Goal: Information Seeking & Learning: Understand process/instructions

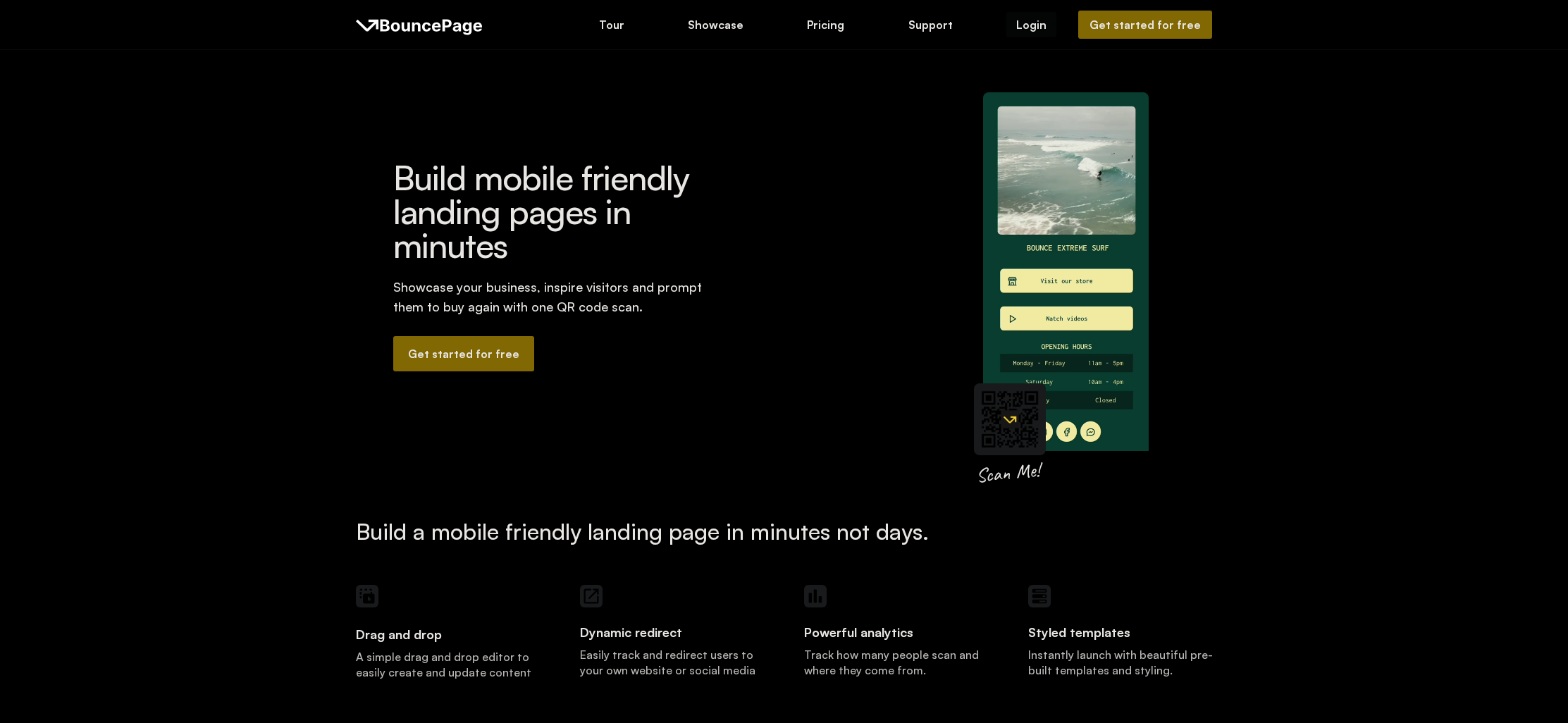
click at [1047, 25] on div "Login" at bounding box center [1031, 25] width 31 height 15
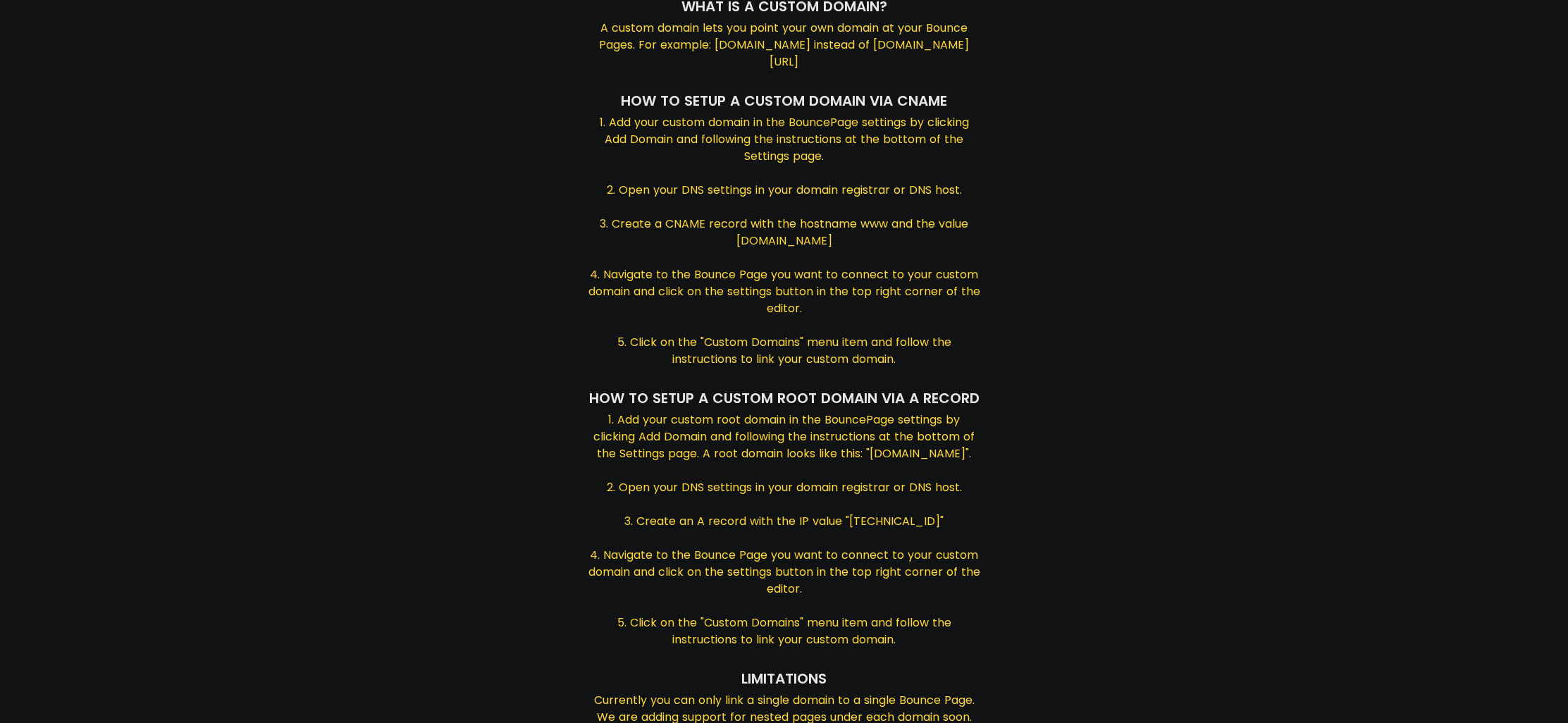
scroll to position [169, 0]
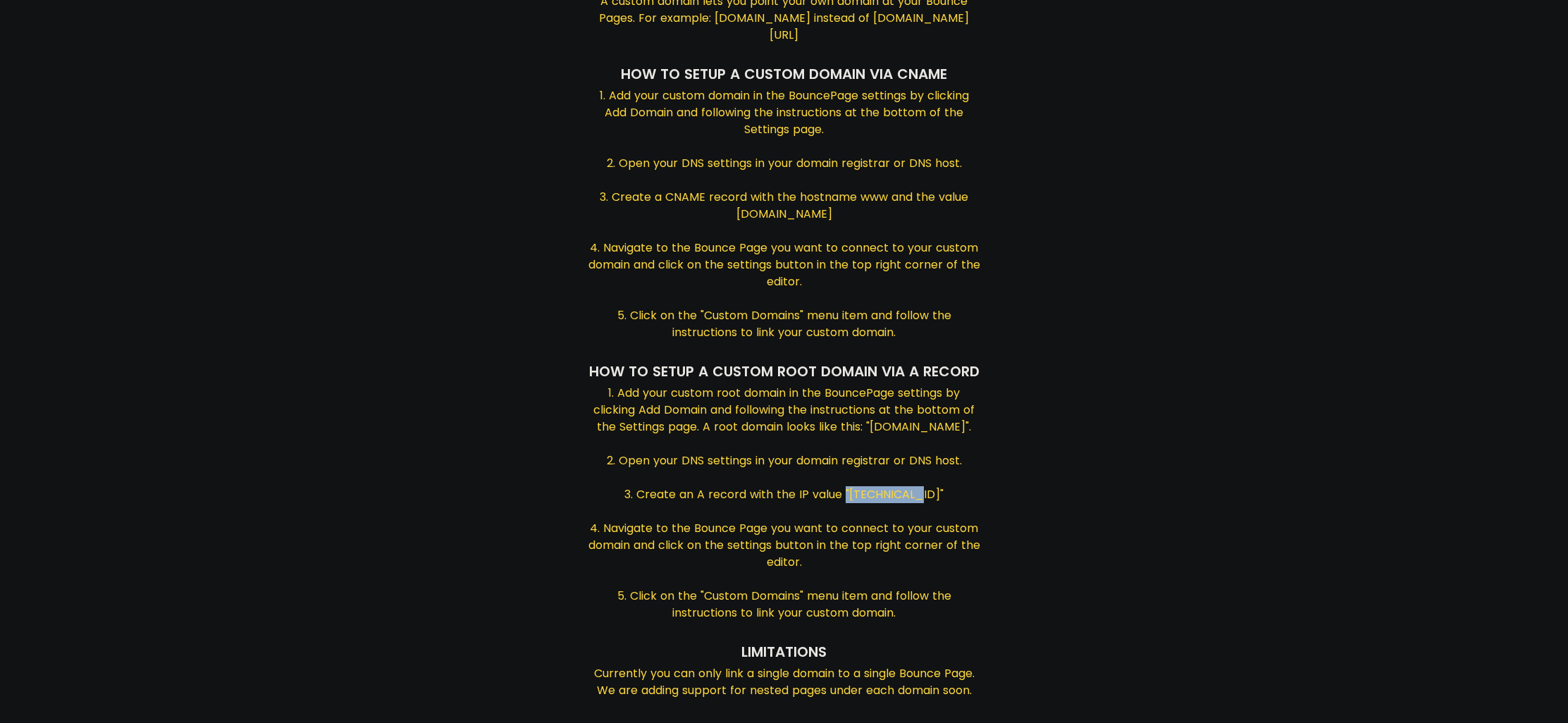
drag, startPoint x: 864, startPoint y: 532, endPoint x: 930, endPoint y: 531, distance: 66.0
click at [930, 531] on div "1. Add your custom root domain in the BouncePage settings by clicking Add Domai…" at bounding box center [784, 504] width 392 height 239
click at [881, 531] on div "1. Add your custom root domain in the BouncePage settings by clicking Add Domai…" at bounding box center [784, 504] width 392 height 239
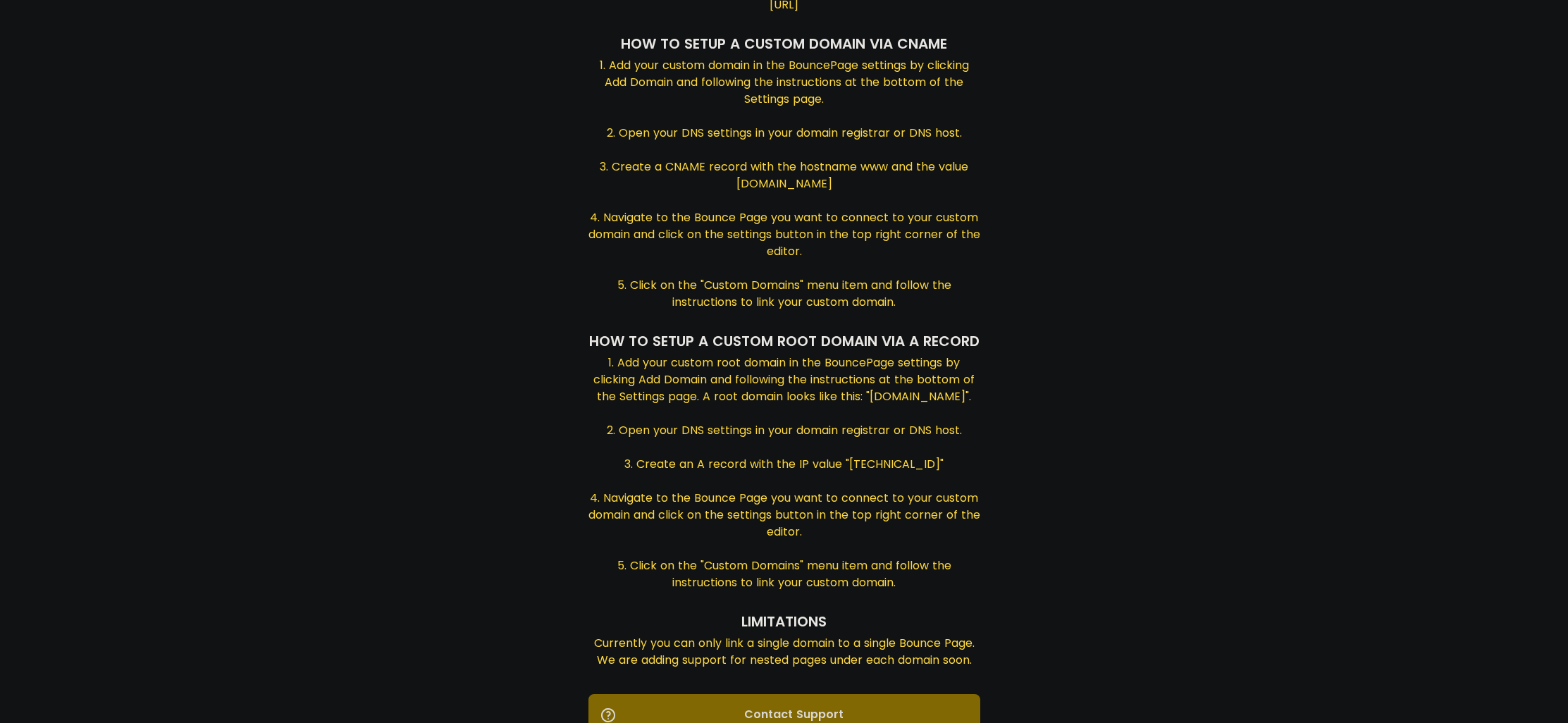
scroll to position [203, 0]
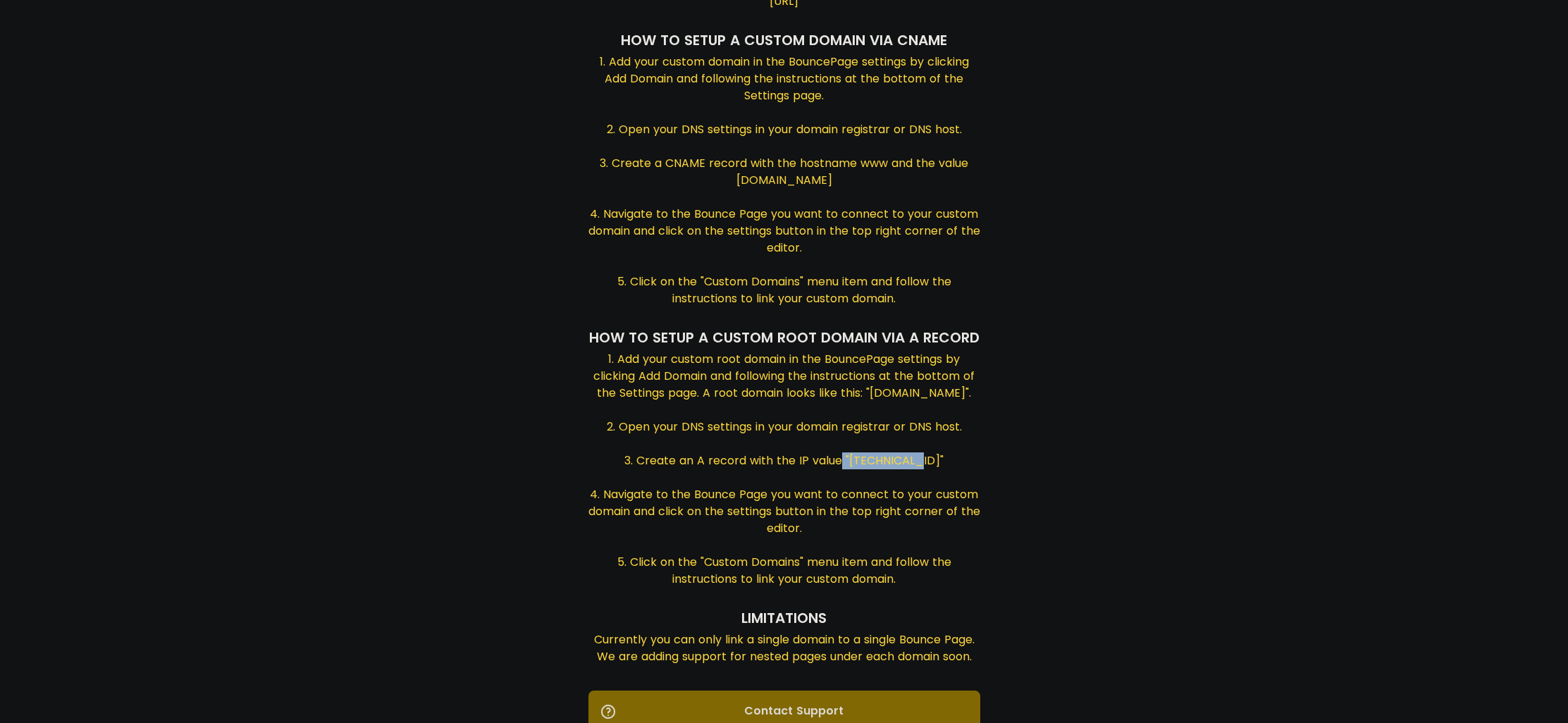
drag, startPoint x: 862, startPoint y: 500, endPoint x: 928, endPoint y: 505, distance: 66.2
click at [928, 505] on div "1. Add your custom root domain in the BouncePage settings by clicking Add Domai…" at bounding box center [784, 470] width 392 height 239
copy div "[TECHNICAL_ID]"
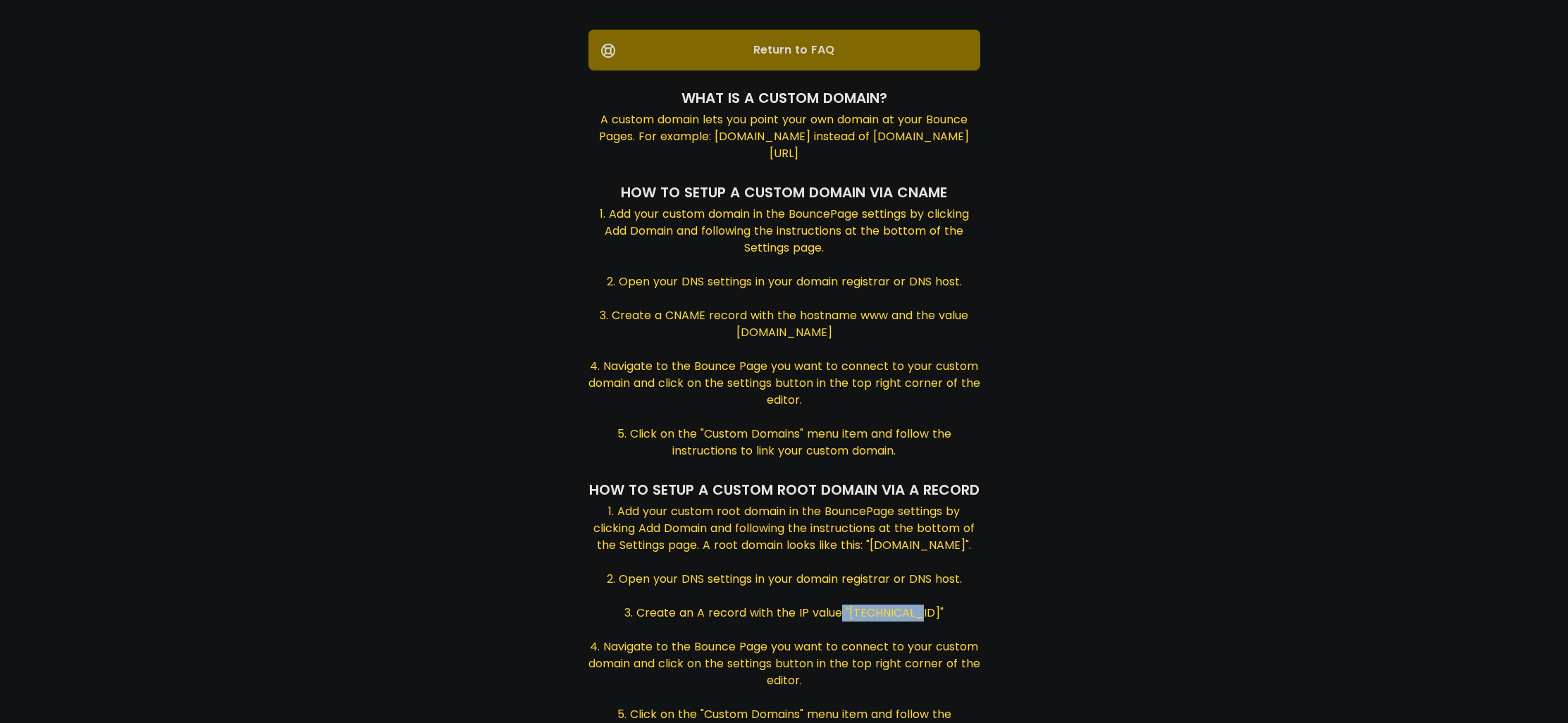
scroll to position [56, 0]
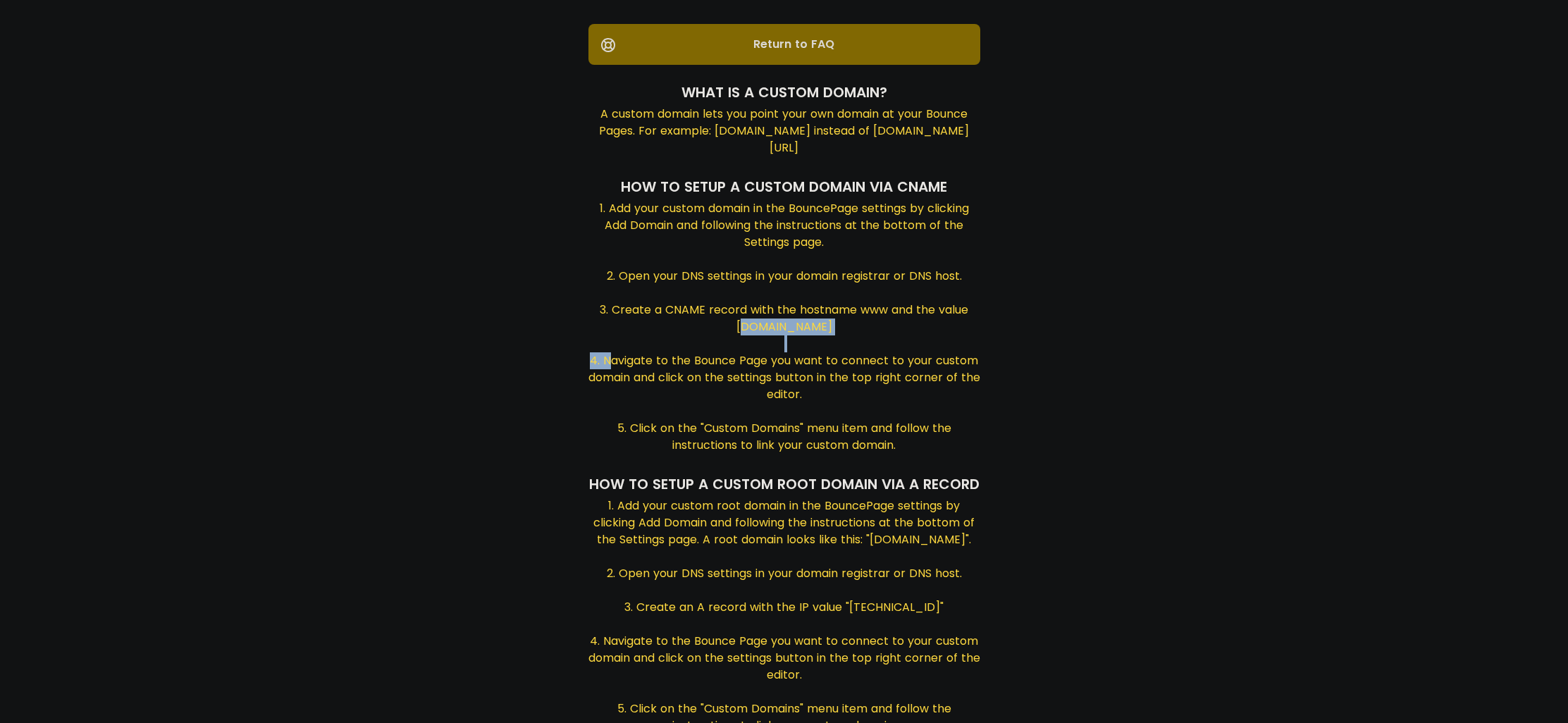
drag, startPoint x: 724, startPoint y: 345, endPoint x: 869, endPoint y: 349, distance: 145.1
click at [869, 349] on div "1. Add your custom domain in the BouncePage settings by clicking Add Domain and…" at bounding box center [784, 328] width 392 height 256
copy div "[DOMAIN_NAME]"
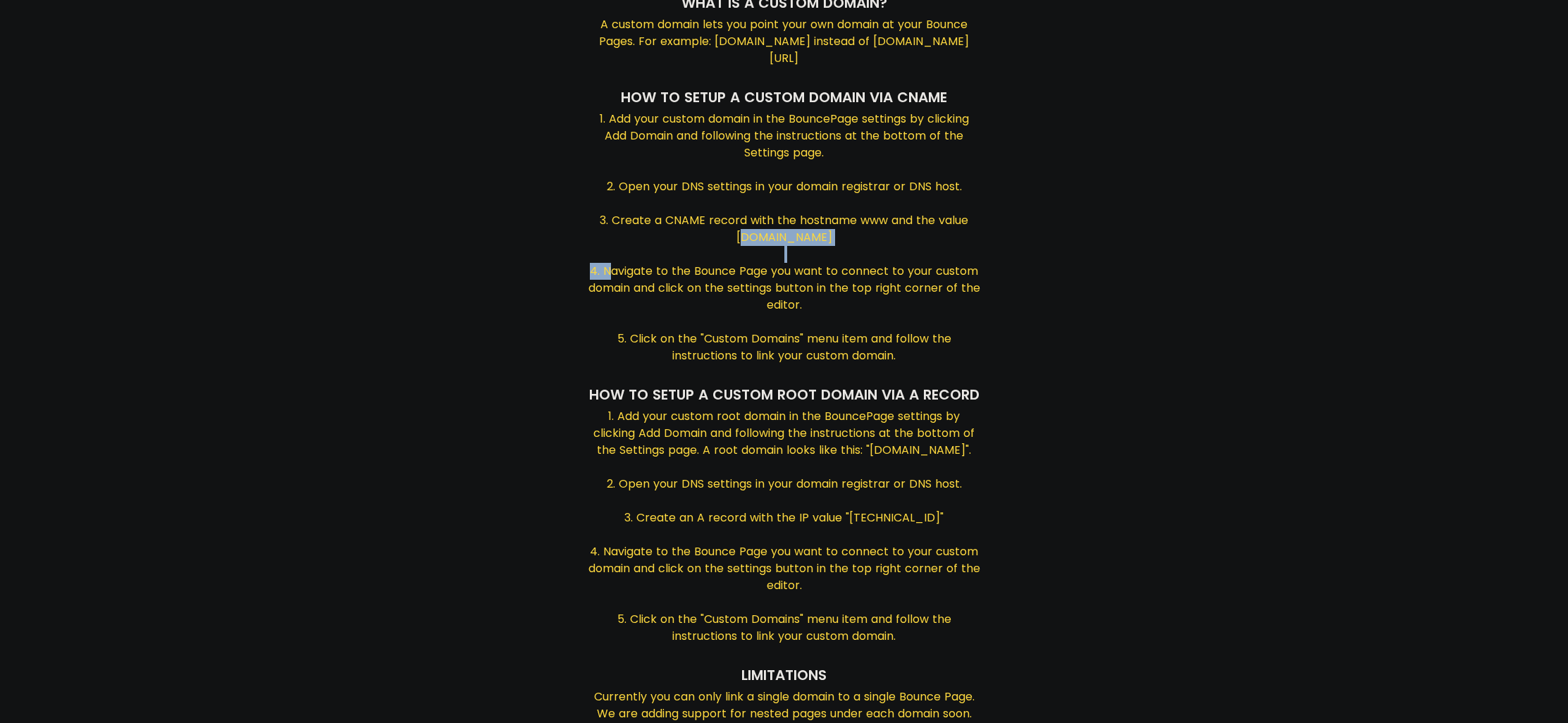
scroll to position [146, 0]
copy div "[DOMAIN_NAME]"
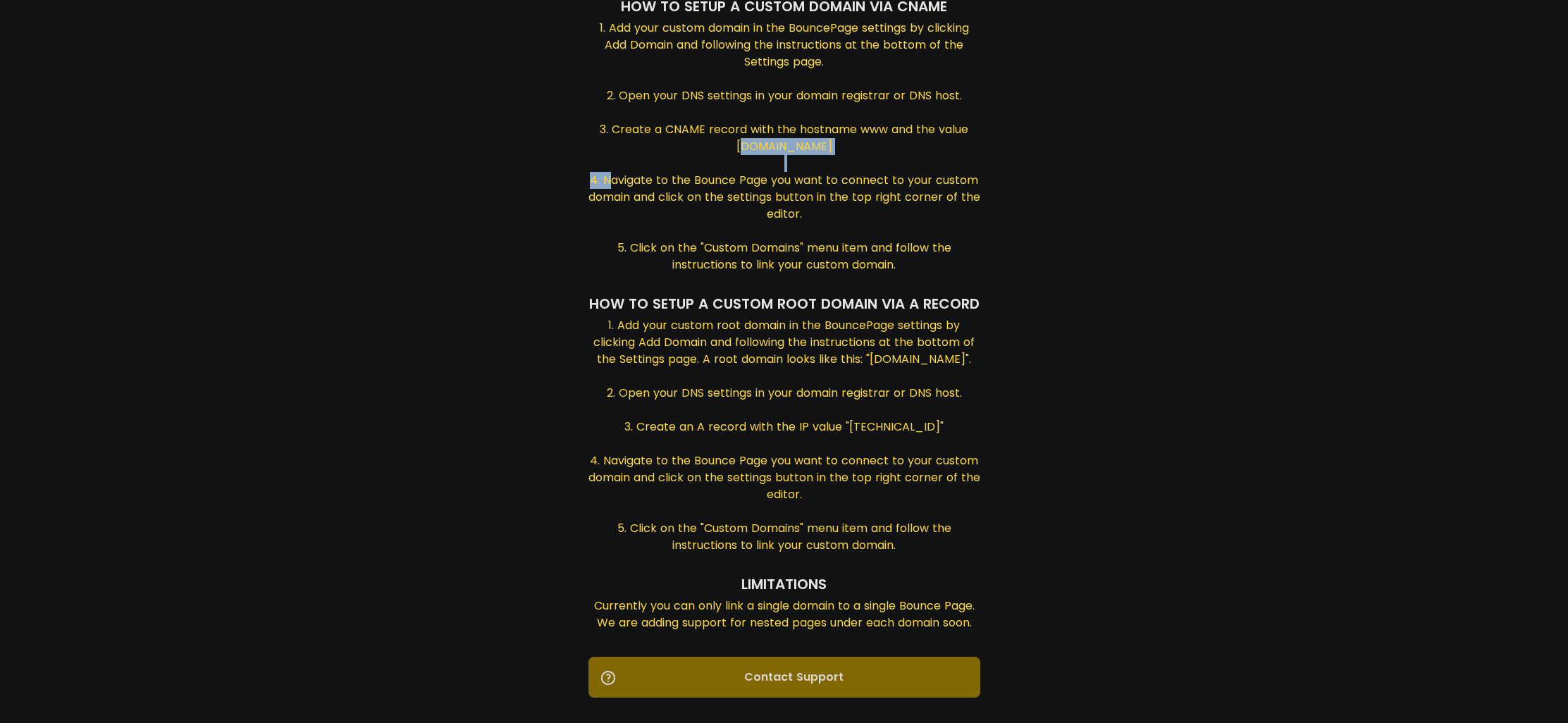
scroll to position [278, 0]
